Goal: Information Seeking & Learning: Learn about a topic

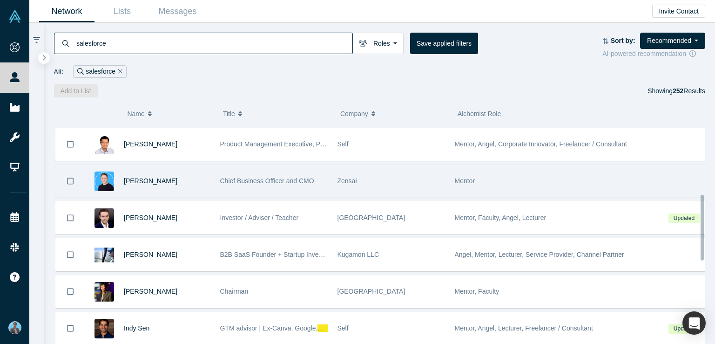
scroll to position [233, 0]
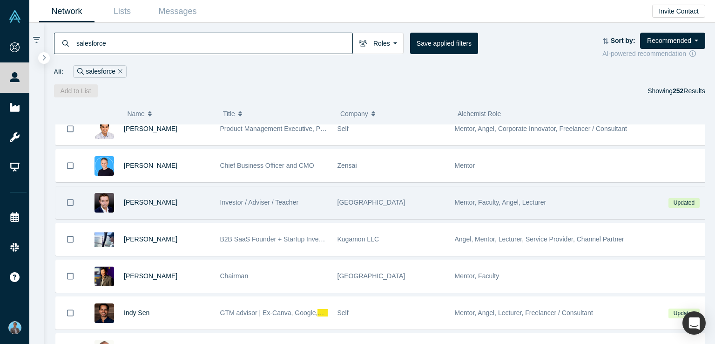
click at [491, 200] on span "Mentor, Faculty, Angel, Lecturer" at bounding box center [501, 201] width 92 height 7
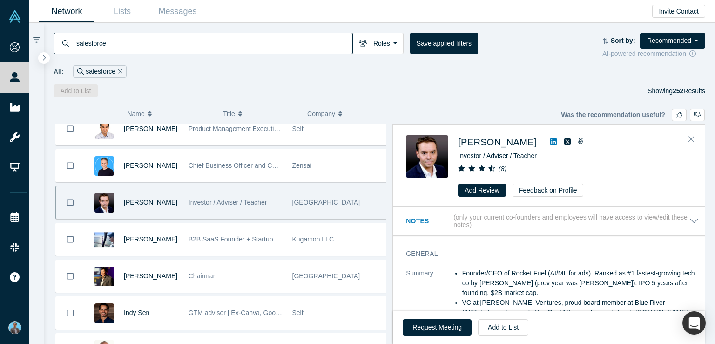
click at [550, 142] on icon at bounding box center [553, 141] width 7 height 7
drag, startPoint x: 456, startPoint y: 134, endPoint x: 514, endPoint y: 144, distance: 59.0
click at [514, 144] on div "George John Entrepreneurship teacher at Stanford University ( 8 ) Add Review Fe…" at bounding box center [550, 165] width 289 height 61
copy span "[PERSON_NAME]"
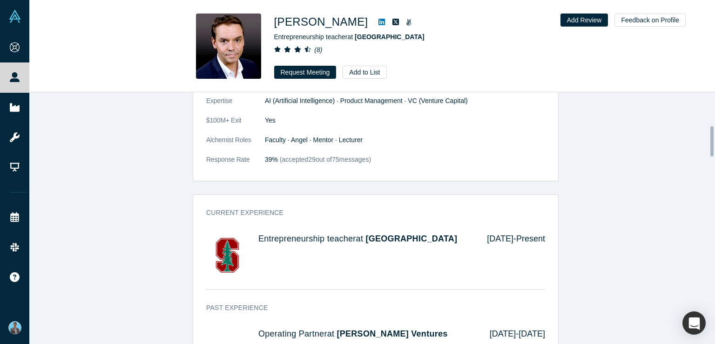
scroll to position [279, 0]
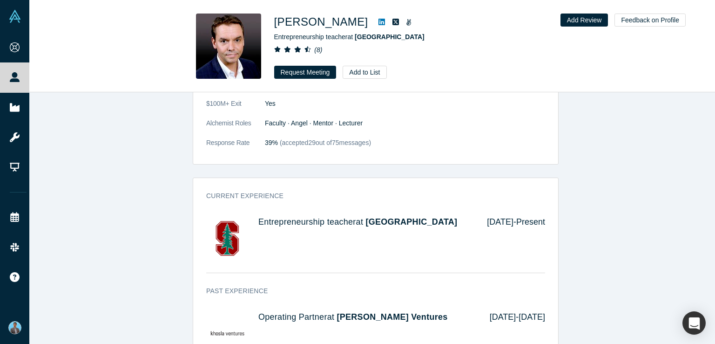
drag, startPoint x: 255, startPoint y: 196, endPoint x: 450, endPoint y: 216, distance: 196.1
click at [450, 217] on div "Entrepreneurship teacher at [GEOGRAPHIC_DATA]" at bounding box center [366, 238] width 216 height 42
copy h4 "Entrepreneurship teacher at [GEOGRAPHIC_DATA]"
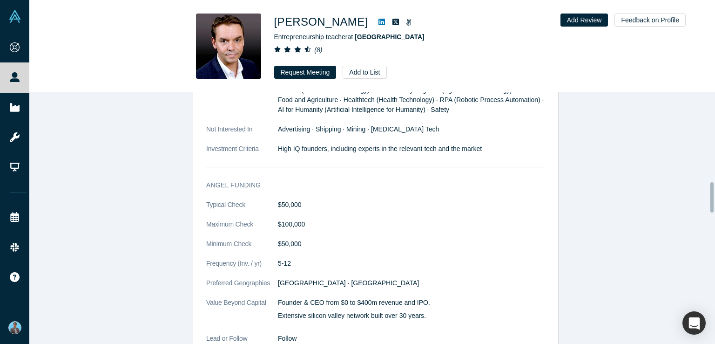
scroll to position [745, 0]
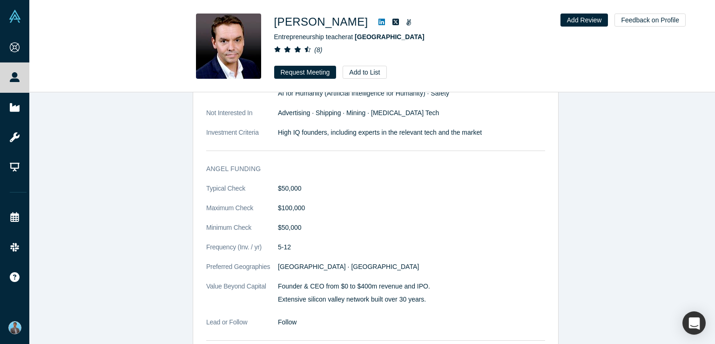
click at [291, 183] on dd "$50,000" at bounding box center [411, 188] width 267 height 10
copy dd "50,000"
click at [285, 183] on dd "$50,000" at bounding box center [411, 188] width 267 height 10
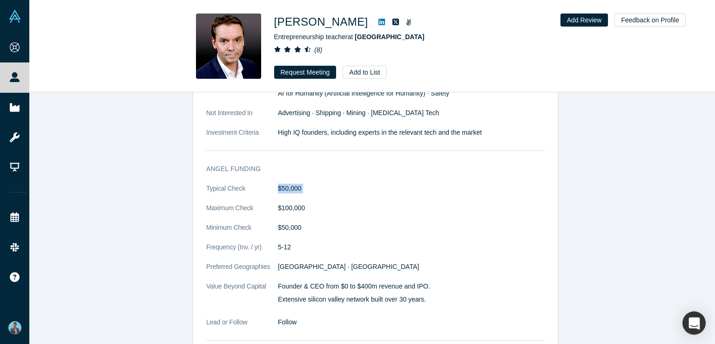
click at [285, 183] on dd "$50,000" at bounding box center [411, 188] width 267 height 10
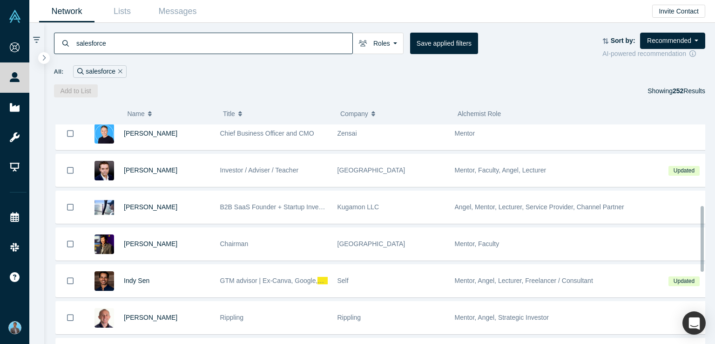
scroll to position [279, 0]
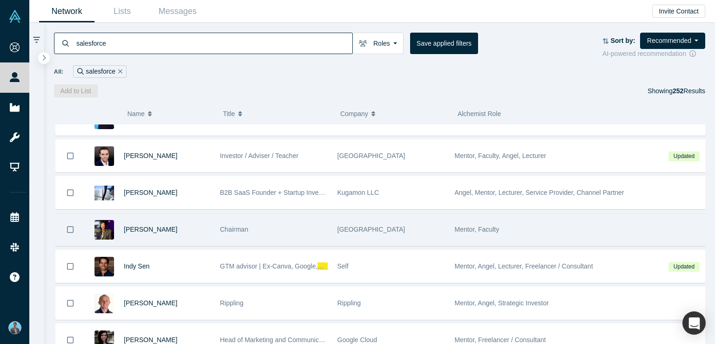
click at [465, 227] on span "Mentor, Faculty" at bounding box center [477, 228] width 45 height 7
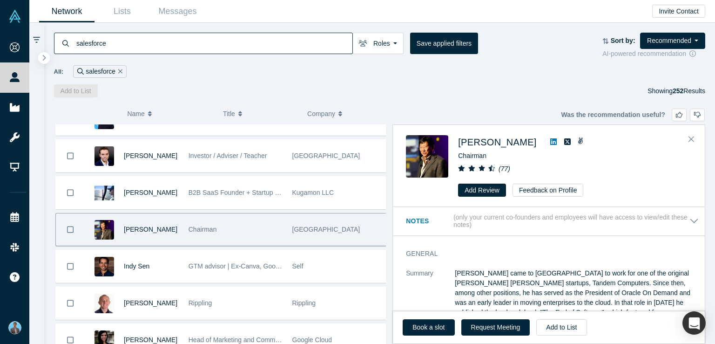
click at [550, 143] on icon at bounding box center [553, 141] width 7 height 7
click at [490, 145] on span "Timothy Chou" at bounding box center [497, 142] width 78 height 10
drag, startPoint x: 458, startPoint y: 134, endPoint x: 520, endPoint y: 145, distance: 62.5
click at [520, 145] on div "Timothy Chou Chairman ( 77 ) Add Review Feedback on Profile" at bounding box center [549, 166] width 312 height 82
copy span "Timothy Chou"
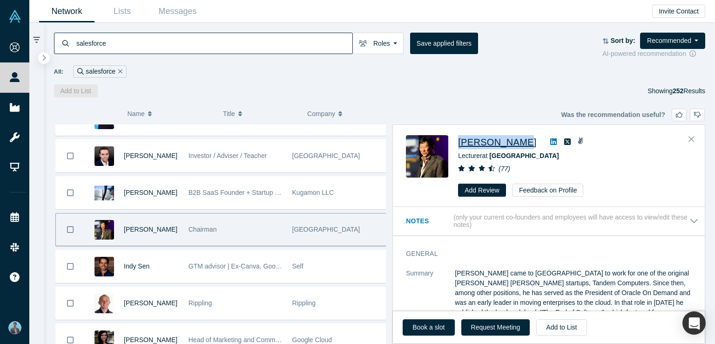
drag, startPoint x: 458, startPoint y: 132, endPoint x: 519, endPoint y: 144, distance: 61.7
click at [519, 144] on div "Timothy Chou Lecturer at Stanford University ( 77 ) Add Review Feedback on Prof…" at bounding box center [549, 166] width 312 height 82
copy span "Timothy Chou"
click at [693, 138] on icon "Close" at bounding box center [692, 139] width 6 height 8
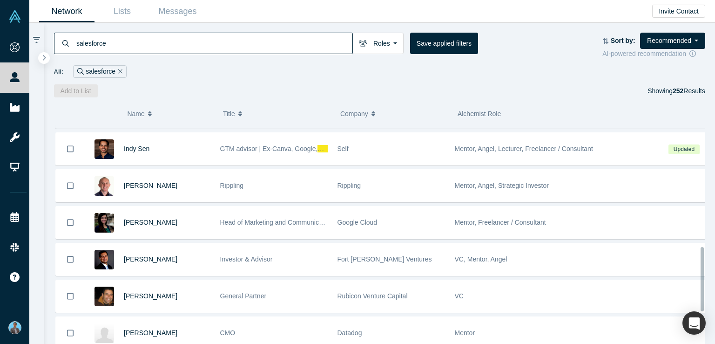
scroll to position [419, 0]
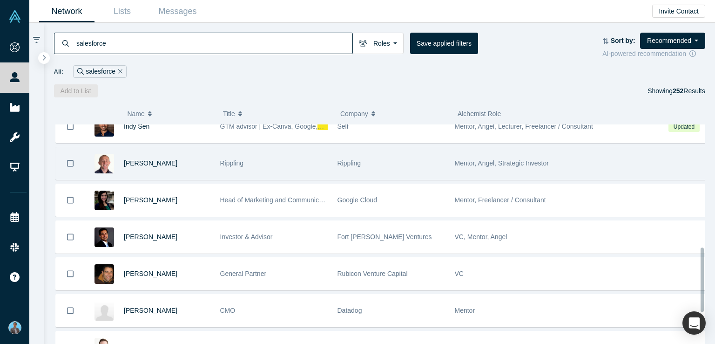
click at [489, 159] on span "Mentor, Angel, Strategic Investor" at bounding box center [502, 162] width 94 height 7
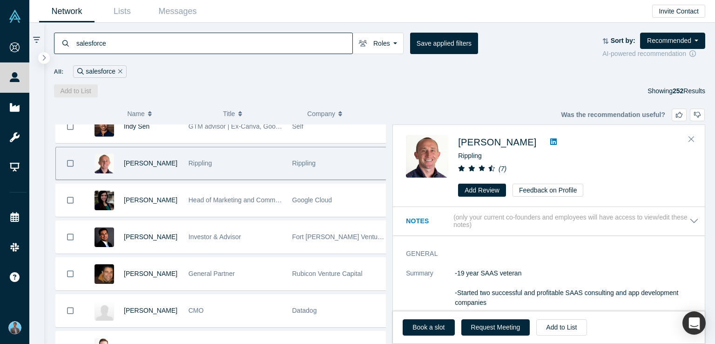
click at [550, 141] on icon at bounding box center [553, 141] width 7 height 7
click at [482, 141] on span "Zach Lawryk" at bounding box center [497, 142] width 78 height 10
click at [690, 136] on icon "Close" at bounding box center [692, 139] width 6 height 6
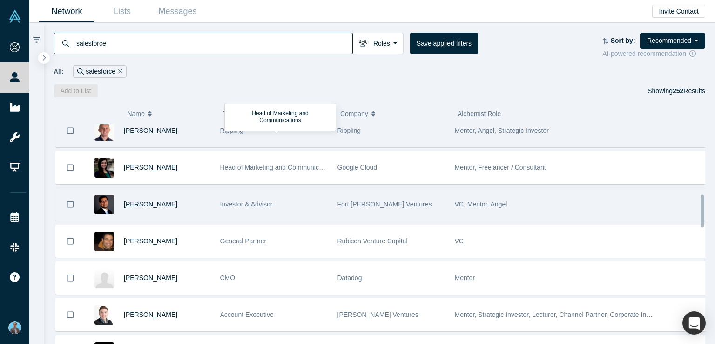
scroll to position [466, 0]
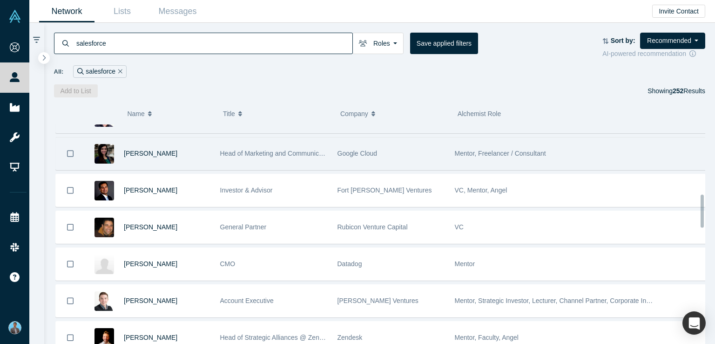
click at [500, 151] on span "Mentor, Freelancer / Consultant" at bounding box center [500, 153] width 91 height 7
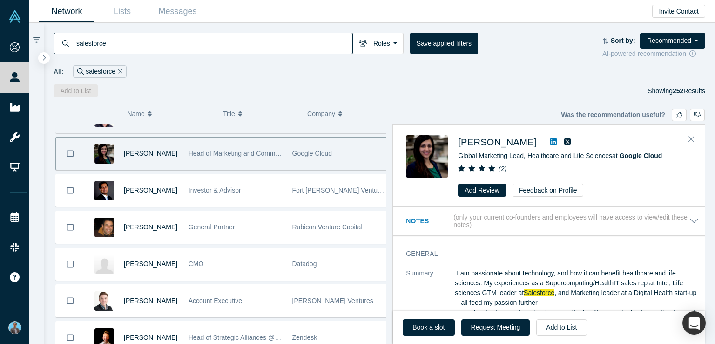
click at [550, 143] on icon at bounding box center [553, 141] width 7 height 7
click at [485, 143] on span "Polly Israni" at bounding box center [497, 142] width 78 height 10
drag, startPoint x: 456, startPoint y: 133, endPoint x: 506, endPoint y: 142, distance: 50.2
click at [506, 142] on div "Polly Israni Global Marketing Lead, Healthcare and Life Sciences at Google Clou…" at bounding box center [549, 166] width 312 height 82
copy span "Polly Israni"
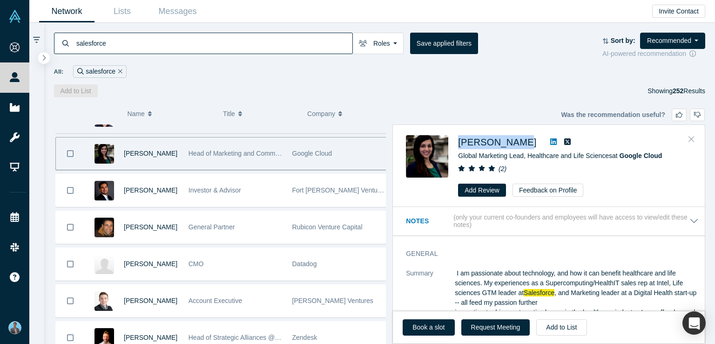
click at [691, 136] on icon "Close" at bounding box center [692, 139] width 6 height 8
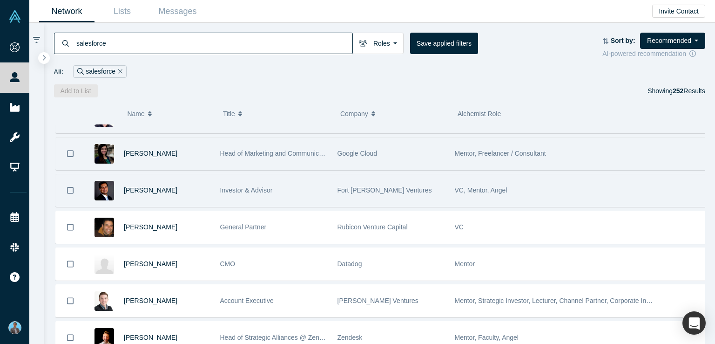
click at [481, 189] on span "VC, Mentor, Angel" at bounding box center [481, 189] width 53 height 7
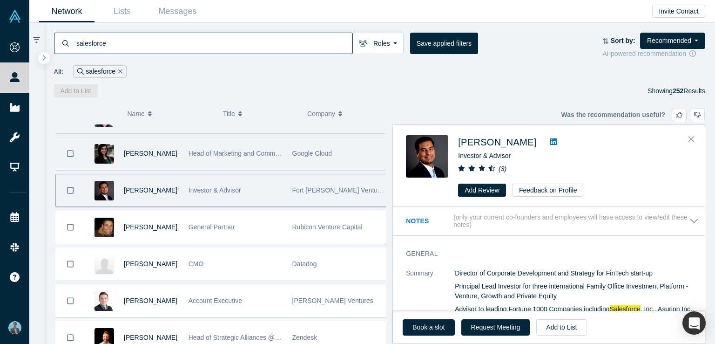
click at [550, 143] on icon at bounding box center [553, 141] width 7 height 7
click at [474, 140] on span "Ratan Singh" at bounding box center [497, 142] width 78 height 10
drag, startPoint x: 457, startPoint y: 133, endPoint x: 514, endPoint y: 146, distance: 58.2
click at [514, 146] on div "Ratan Singh Principal at Fort Ross Ventures ( 3 ) Add Review Feedback on Profile" at bounding box center [549, 166] width 312 height 82
copy div "Ratan Singh"
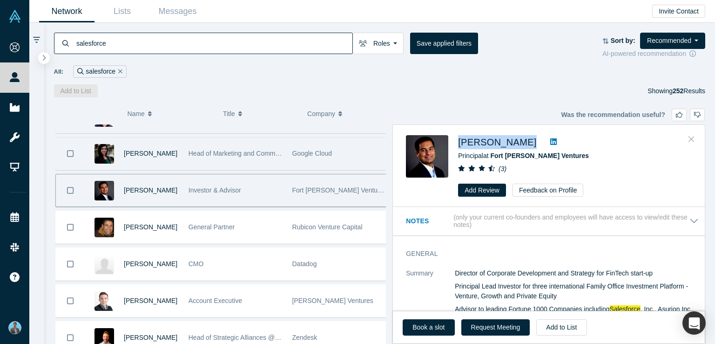
click at [691, 136] on icon "Close" at bounding box center [692, 139] width 6 height 8
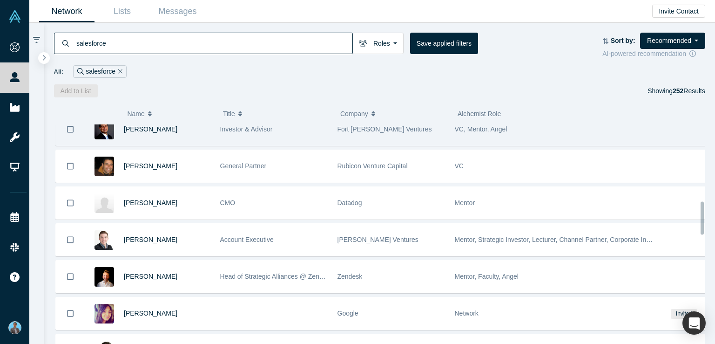
scroll to position [512, 0]
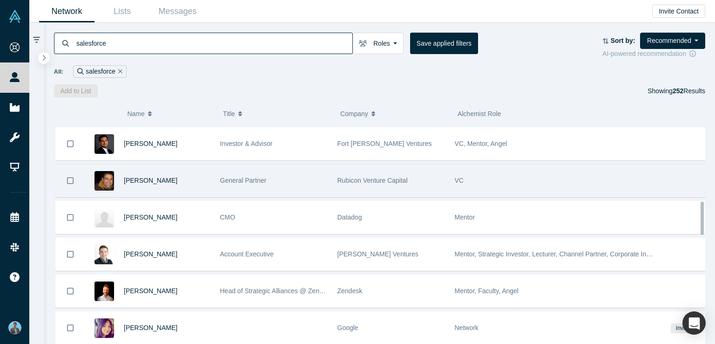
click at [459, 177] on span "VC" at bounding box center [459, 180] width 9 height 7
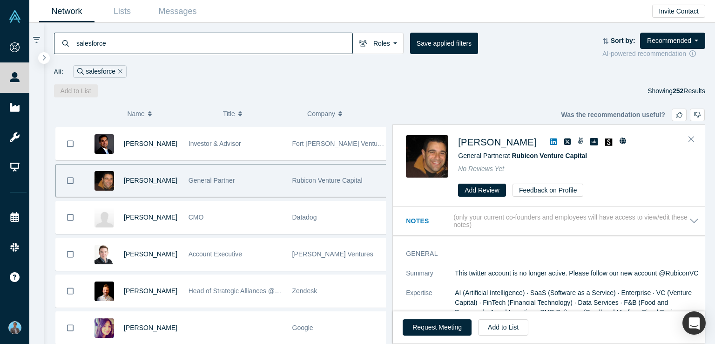
click at [550, 140] on icon at bounding box center [553, 141] width 7 height 7
click at [480, 147] on span "Joshua Siegel" at bounding box center [497, 142] width 78 height 10
drag, startPoint x: 459, startPoint y: 135, endPoint x: 519, endPoint y: 144, distance: 61.3
click at [519, 144] on div "Joshua Siegel" at bounding box center [575, 142] width 234 height 14
copy div "Joshua Siegel"
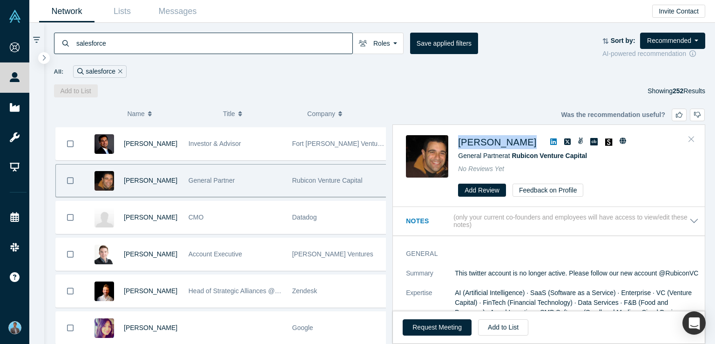
drag, startPoint x: 694, startPoint y: 136, endPoint x: 293, endPoint y: 247, distance: 415.5
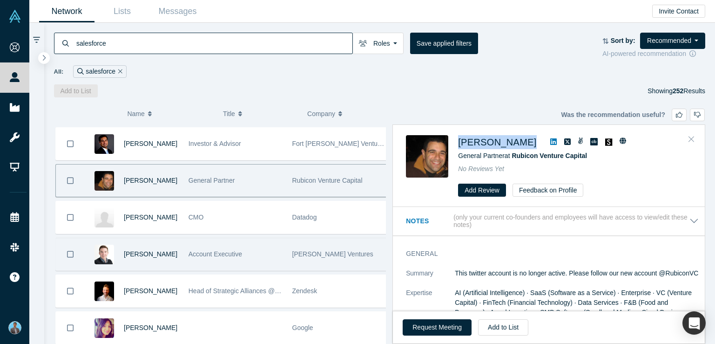
click at [694, 137] on icon "Close" at bounding box center [692, 139] width 6 height 8
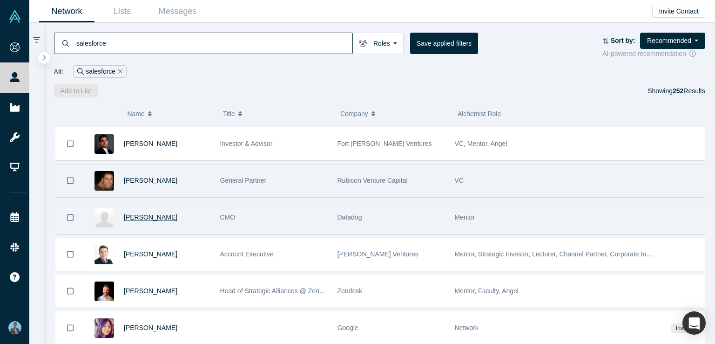
click at [132, 214] on span "[PERSON_NAME]" at bounding box center [151, 216] width 54 height 7
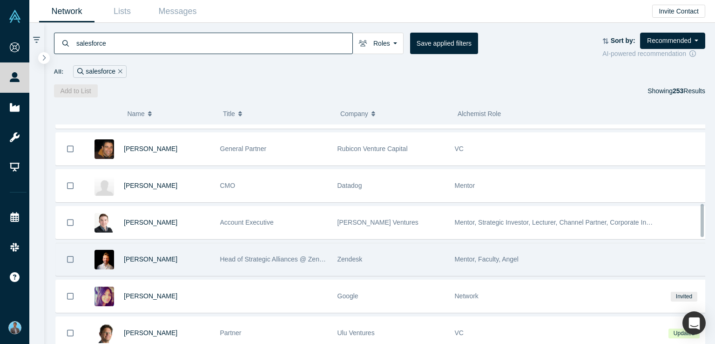
scroll to position [528, 0]
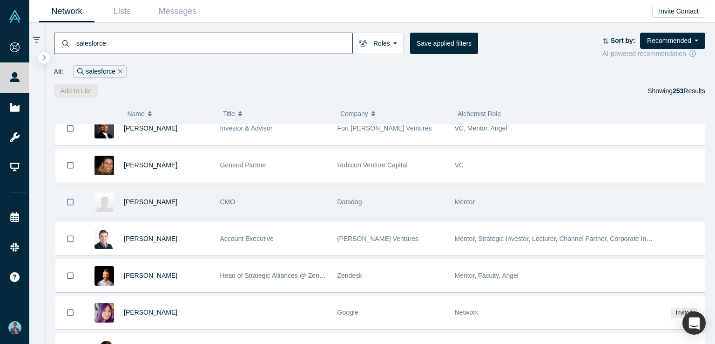
click at [467, 198] on span "Mentor" at bounding box center [465, 201] width 20 height 7
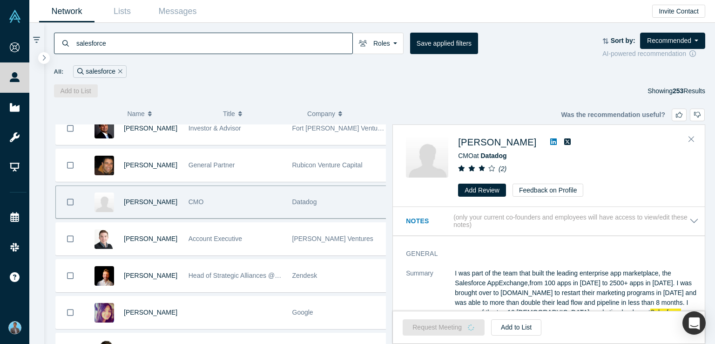
click at [479, 142] on span "[PERSON_NAME]" at bounding box center [497, 142] width 78 height 10
drag, startPoint x: 457, startPoint y: 130, endPoint x: 501, endPoint y: 145, distance: 46.1
click at [501, 145] on div "Sara Varni CMO at Datadog ( 2 ) Add Review Feedback on Profile" at bounding box center [549, 166] width 312 height 82
copy span "[PERSON_NAME]"
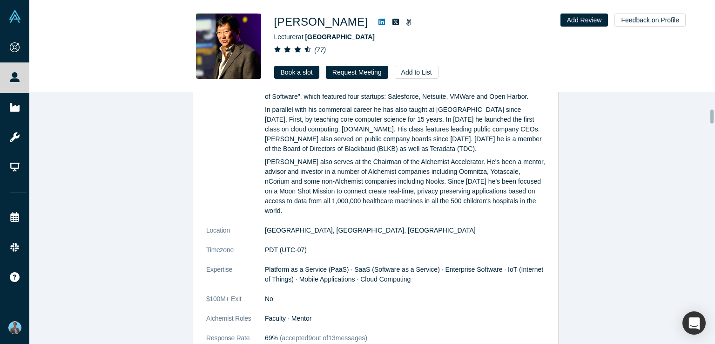
scroll to position [559, 0]
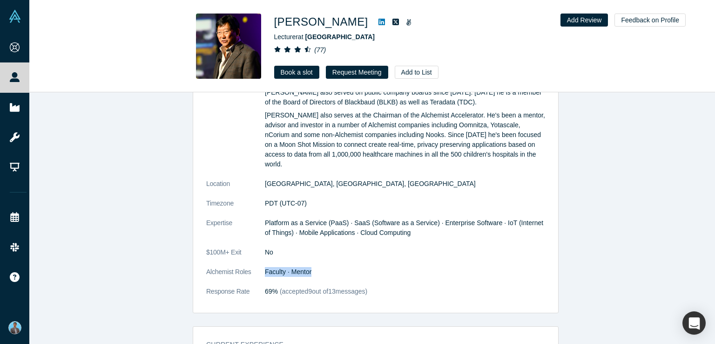
drag, startPoint x: 262, startPoint y: 259, endPoint x: 307, endPoint y: 258, distance: 45.7
click at [307, 267] on dd "Faculty · Mentor" at bounding box center [405, 272] width 280 height 10
copy dd "Faculty · Mentor"
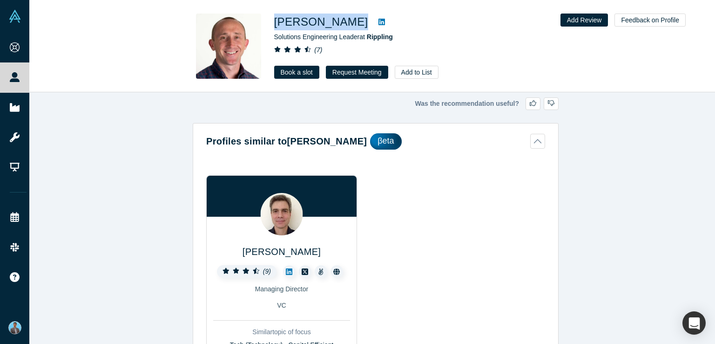
drag, startPoint x: 276, startPoint y: 14, endPoint x: 336, endPoint y: 25, distance: 61.2
click at [336, 25] on div "Zach Lawryk" at bounding box center [404, 22] width 261 height 17
copy div "Zach Lawryk"
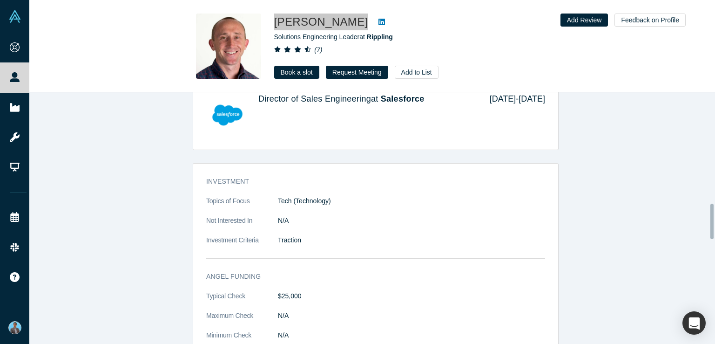
scroll to position [885, 0]
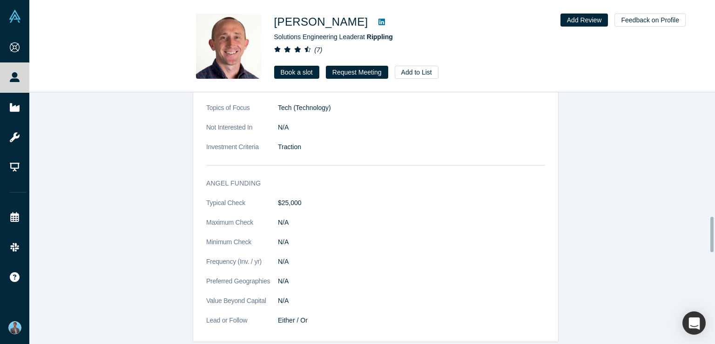
click at [273, 198] on dt "Typical Check" at bounding box center [242, 208] width 72 height 20
click at [279, 198] on dd "$25,000" at bounding box center [411, 203] width 267 height 10
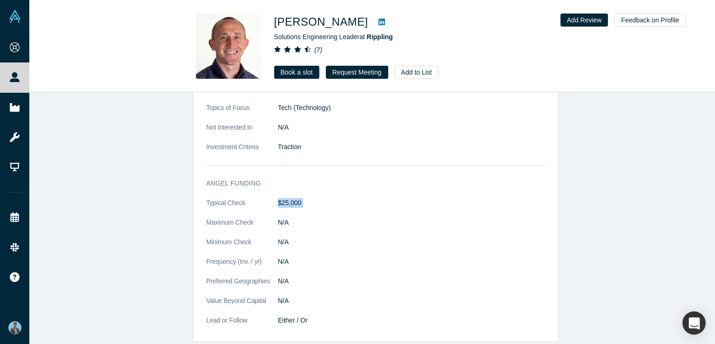
click at [279, 198] on dd "$25,000" at bounding box center [411, 203] width 267 height 10
copy dl "$25,000"
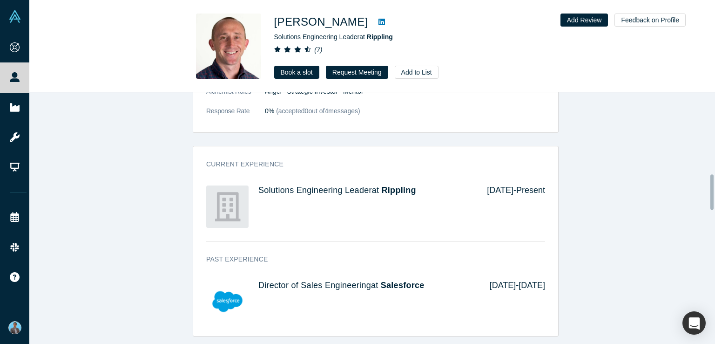
scroll to position [512, 0]
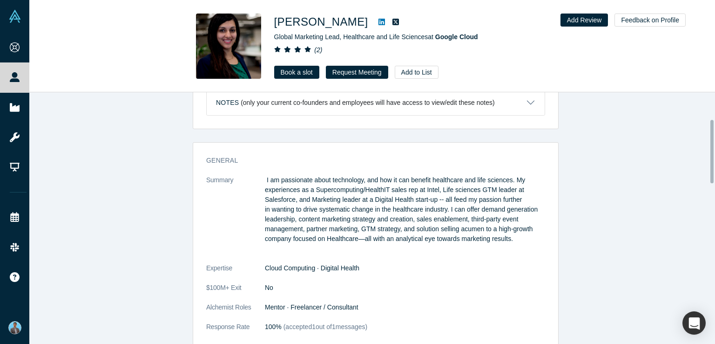
scroll to position [186, 0]
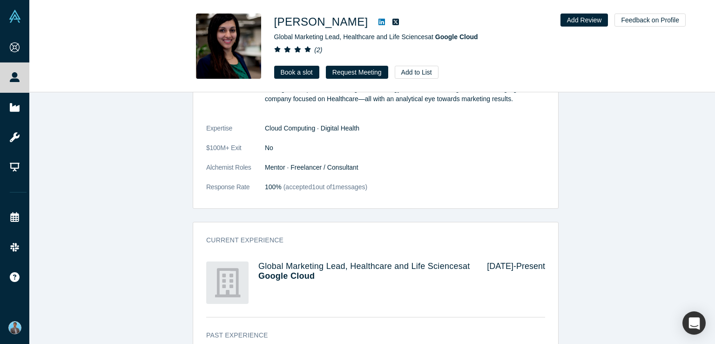
click at [303, 161] on dl "Summary I am passionate about technology, and how it can benefit healthcare and…" at bounding box center [375, 118] width 339 height 166
copy dl "Mentor · Freelancer / Consultant"
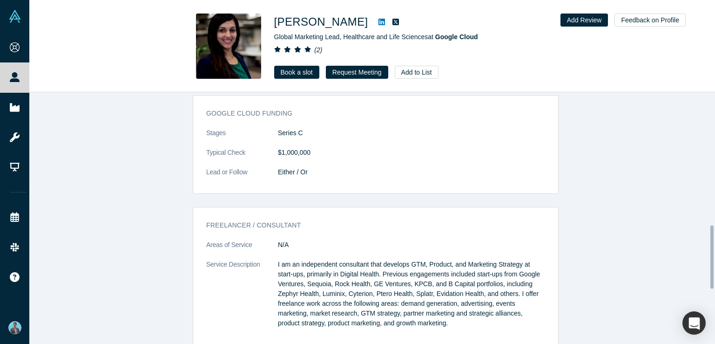
scroll to position [511, 0]
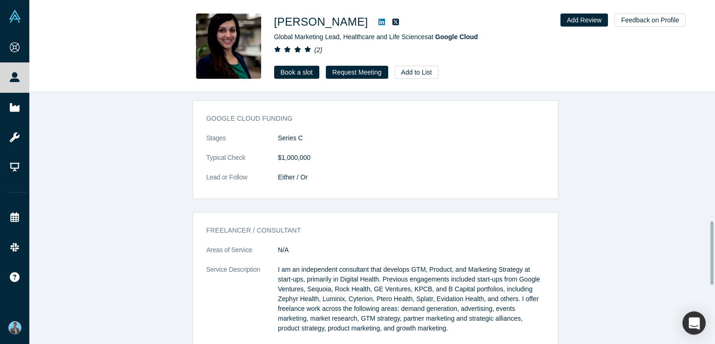
click at [280, 154] on dd "$1,000,000" at bounding box center [411, 158] width 267 height 10
copy dl "$1,000,000"
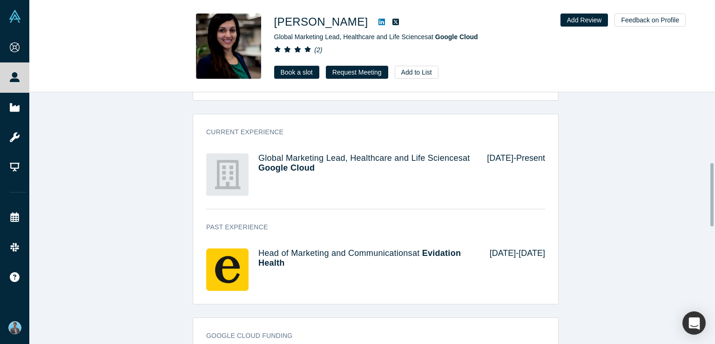
scroll to position [279, 0]
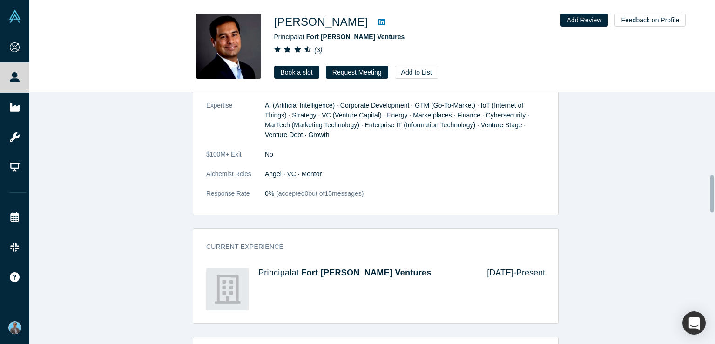
scroll to position [559, 0]
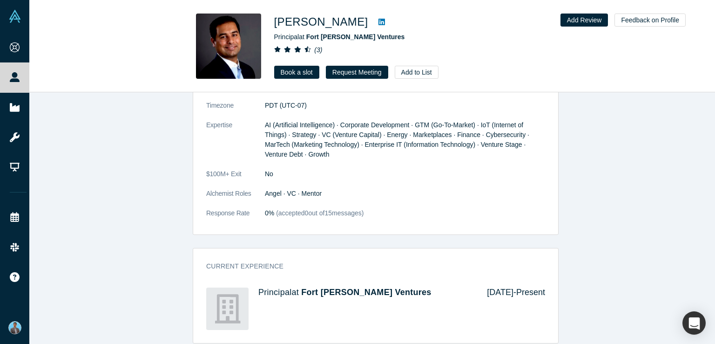
click at [273, 192] on dd "Angel · VC · Mentor" at bounding box center [405, 194] width 280 height 10
copy dl "Angel · VC · Mentor"
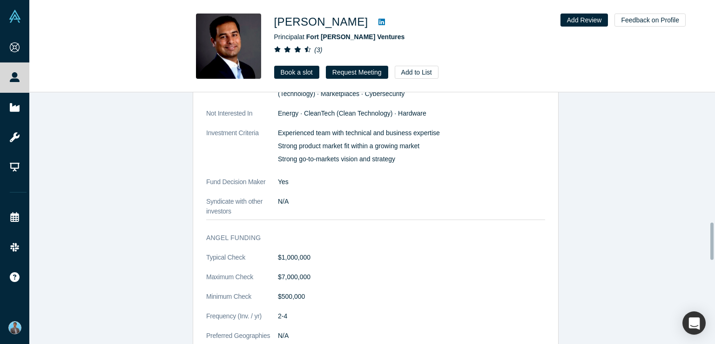
scroll to position [885, 0]
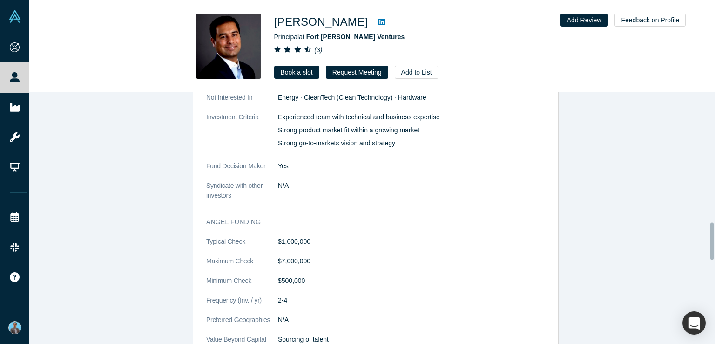
click at [281, 237] on dd "$1,000,000" at bounding box center [411, 242] width 267 height 10
copy dl "$1,000,000"
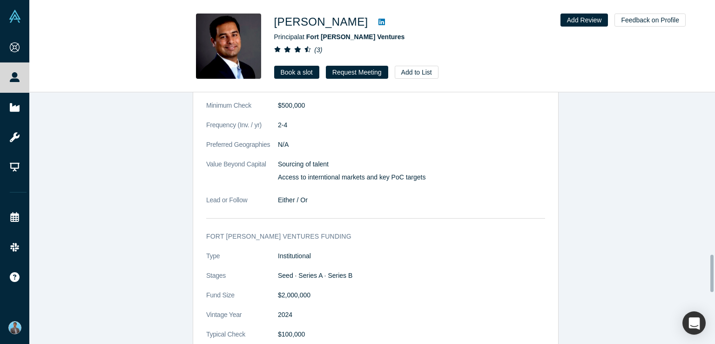
scroll to position [1118, 0]
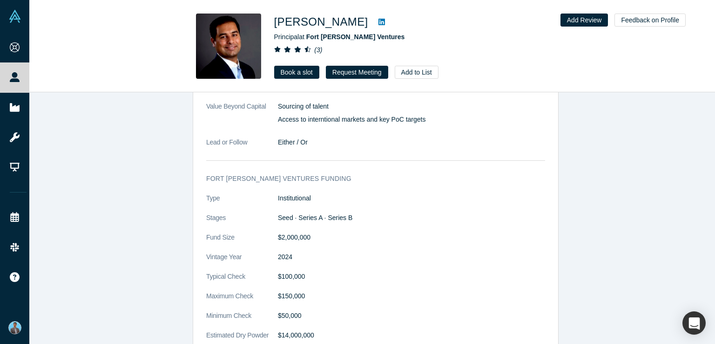
click at [285, 272] on dd "$100,000" at bounding box center [411, 277] width 267 height 10
copy dl "$100,000"
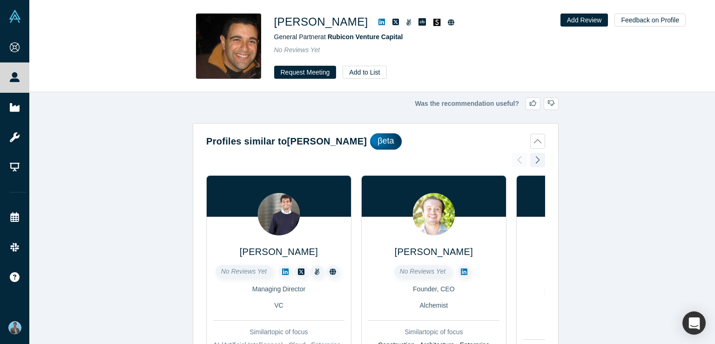
click at [597, 136] on div "Was the recommendation useful? Profiles similar to [PERSON_NAME] βeta [PERSON_N…" at bounding box center [375, 221] width 693 height 258
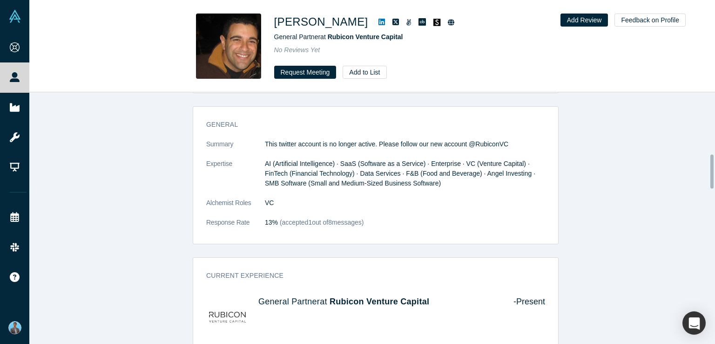
scroll to position [466, 0]
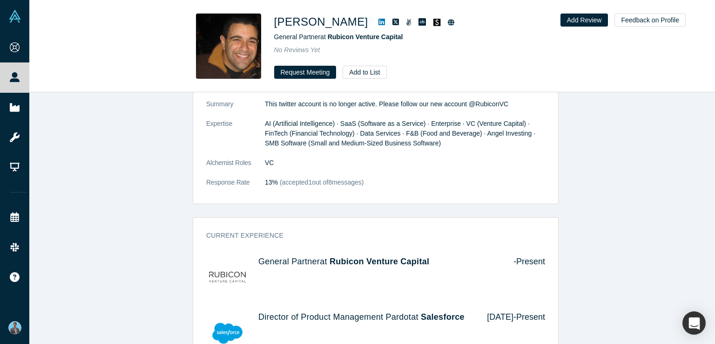
click at [266, 159] on dd "VC" at bounding box center [405, 163] width 280 height 10
copy dd "VC"
drag, startPoint x: 197, startPoint y: 161, endPoint x: 272, endPoint y: 161, distance: 74.1
click at [272, 161] on div "General Summary This twitter account is no longer active. Please follow our new…" at bounding box center [375, 138] width 365 height 130
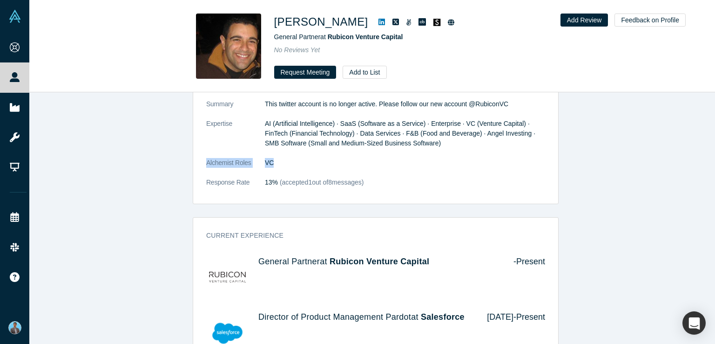
copy dl "Alchemist Roles VC"
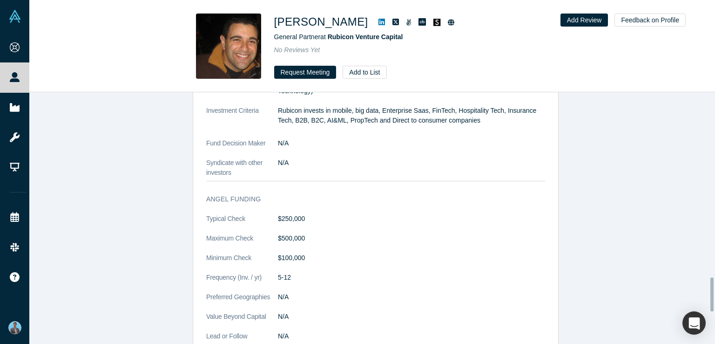
scroll to position [1397, 0]
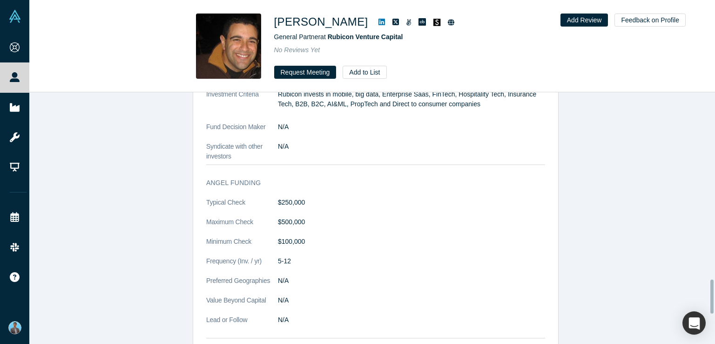
click at [278, 198] on dd "$250,000" at bounding box center [411, 202] width 267 height 10
copy dl "$250,000"
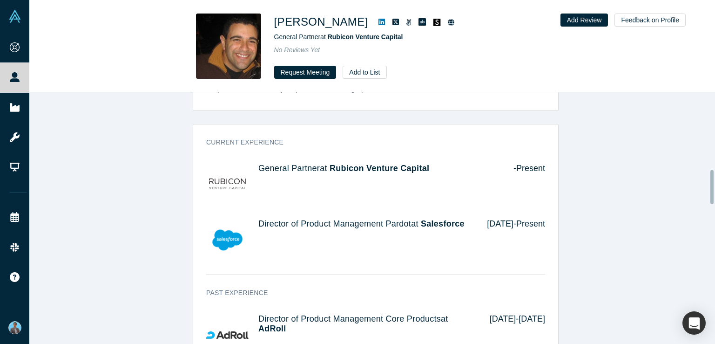
scroll to position [605, 0]
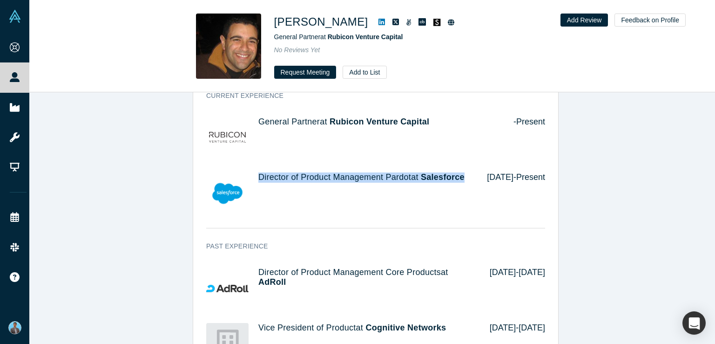
drag, startPoint x: 253, startPoint y: 165, endPoint x: 302, endPoint y: 183, distance: 52.0
click at [302, 183] on div "Director of Product Management Pardot at Salesforce Apr 2016 - Present" at bounding box center [375, 193] width 339 height 55
copy h4 "Director of Product Management Pardot at Salesforce"
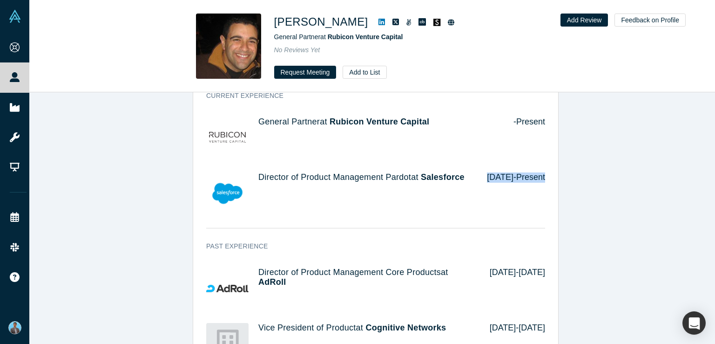
drag, startPoint x: 473, startPoint y: 176, endPoint x: 546, endPoint y: 175, distance: 72.7
click at [546, 175] on div "Current Experience General Partner at Rubicon Venture Capital - Present Directo…" at bounding box center [375, 159] width 365 height 150
copy div "Apr 2016 - Present"
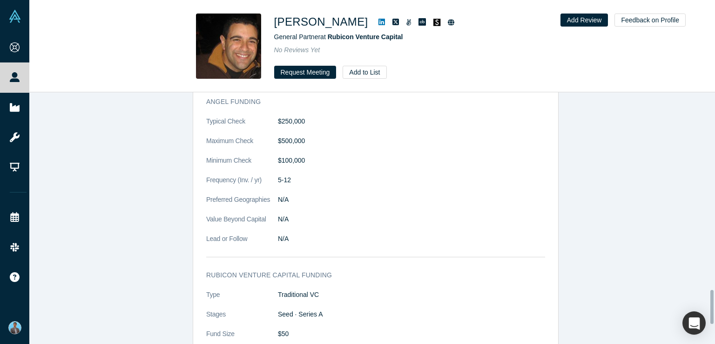
scroll to position [1432, 0]
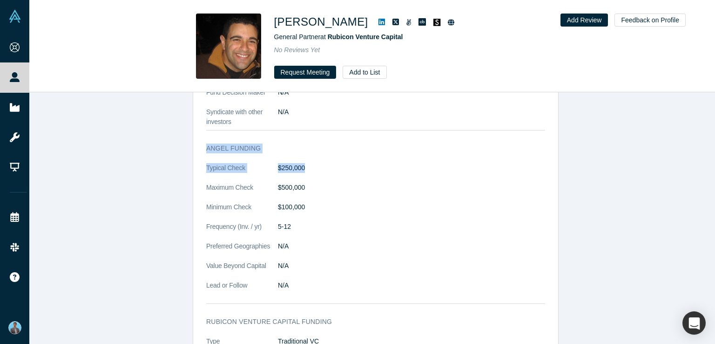
drag, startPoint x: 203, startPoint y: 141, endPoint x: 313, endPoint y: 163, distance: 112.0
click at [313, 163] on div "Angel Funding Typical Check $250,000 Maximum Check $500,000 Minimum Check $100,…" at bounding box center [375, 223] width 365 height 173
copy div "Angel Funding Typical Check $250,000"
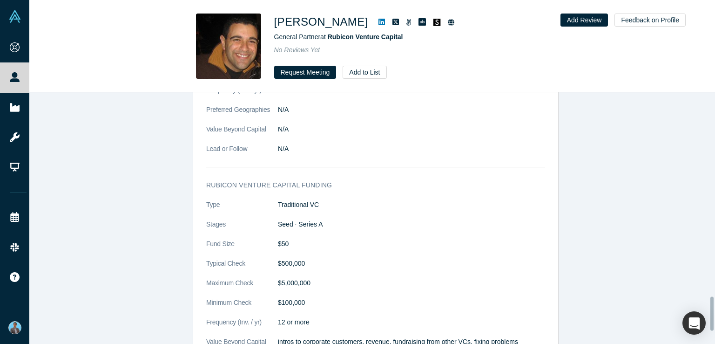
scroll to position [1618, 0]
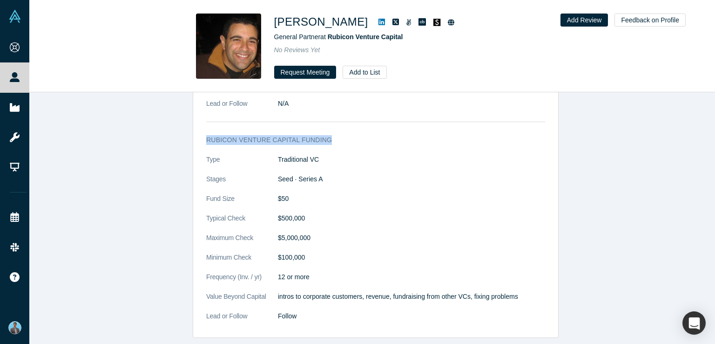
drag, startPoint x: 203, startPoint y: 131, endPoint x: 324, endPoint y: 136, distance: 121.2
click at [324, 136] on h3 "Rubicon Venture Capital funding" at bounding box center [369, 140] width 326 height 10
copy h3 "Rubicon Venture Capital funding"
drag, startPoint x: 203, startPoint y: 211, endPoint x: 304, endPoint y: 212, distance: 101.1
click at [304, 212] on dl "Type Traditional VC Stages Seed · Series A Fund Size $50 Typical Check $500,000…" at bounding box center [375, 243] width 339 height 176
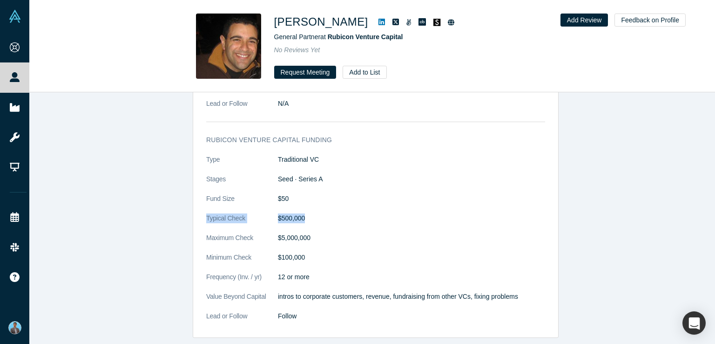
copy dl "Typical Check $500,000"
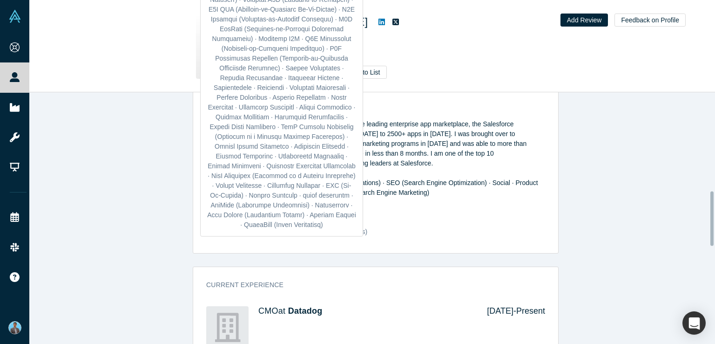
scroll to position [466, 0]
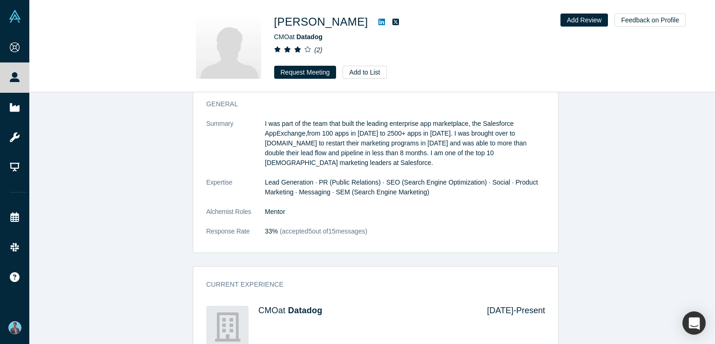
click at [272, 207] on dd "Mentor" at bounding box center [405, 212] width 280 height 10
copy dl "Mentor"
click at [222, 207] on dt "Alchemist Roles" at bounding box center [235, 217] width 59 height 20
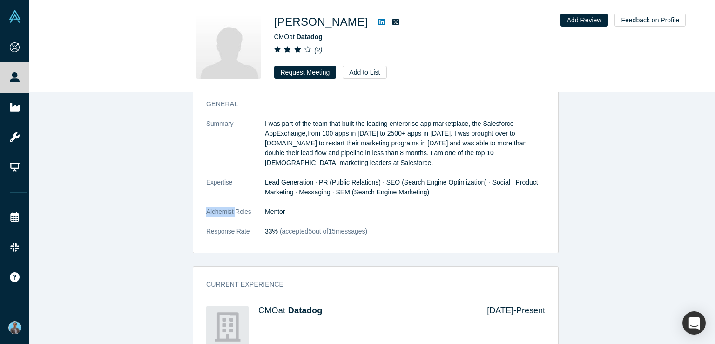
click at [222, 207] on dt "Alchemist Roles" at bounding box center [235, 217] width 59 height 20
click at [201, 202] on div "General Summary I was part of the team that built the leading enterprise app ma…" at bounding box center [375, 173] width 365 height 160
drag, startPoint x: 197, startPoint y: 200, endPoint x: 299, endPoint y: 205, distance: 101.7
click at [299, 205] on div "General Summary I was part of the team that built the leading enterprise app ma…" at bounding box center [375, 173] width 365 height 160
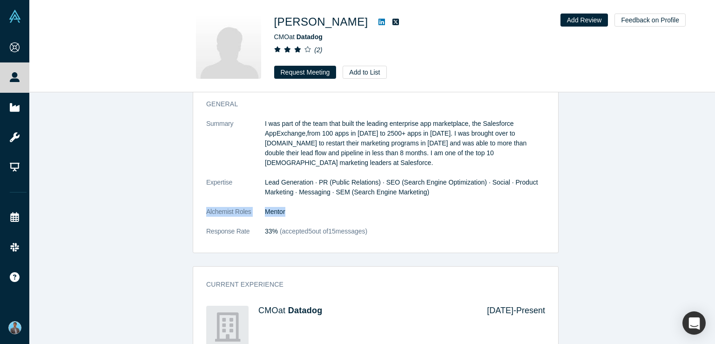
copy dl "Alchemist Roles Mentor"
